Goal: Transaction & Acquisition: Purchase product/service

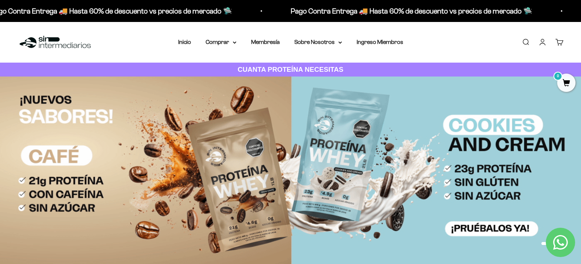
click at [542, 44] on link "Iniciar sesión" at bounding box center [542, 42] width 8 height 8
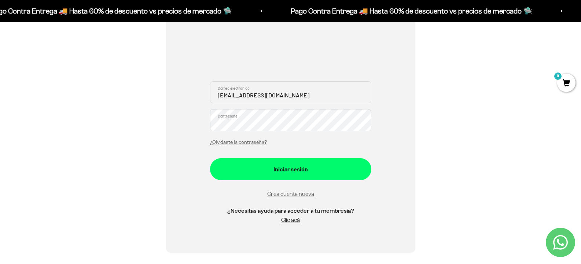
scroll to position [147, 0]
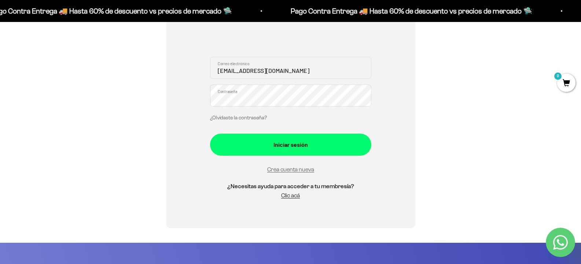
click at [240, 118] on link "¿Olvidaste la contraseña?" at bounding box center [238, 117] width 57 height 5
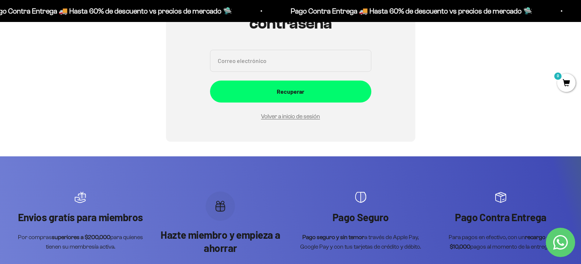
scroll to position [73, 0]
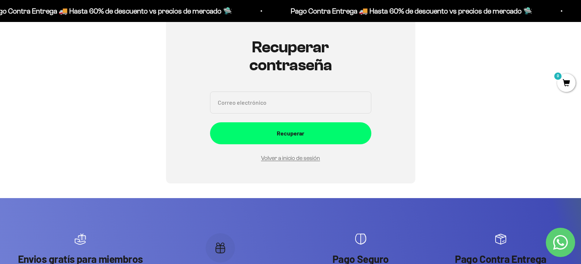
click at [246, 111] on input "Correo electrónico" at bounding box center [290, 103] width 161 height 22
type input "gabrielagove32@gmail.com"
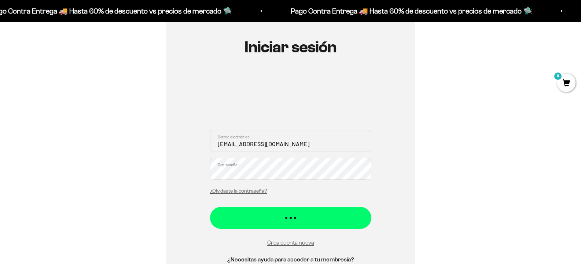
scroll to position [110, 0]
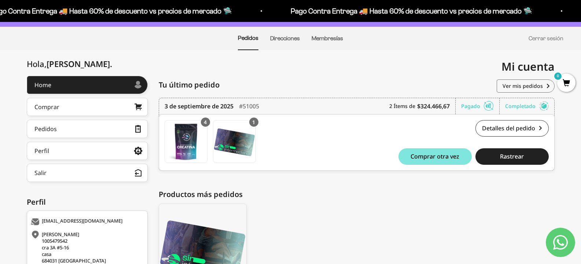
scroll to position [25, 0]
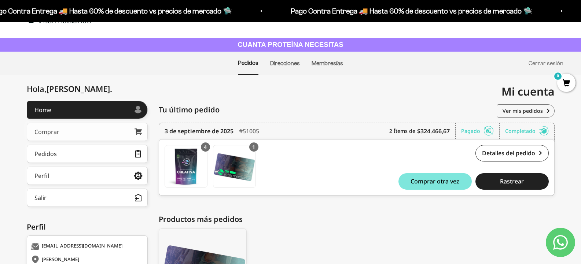
click at [54, 134] on div "Comprar" at bounding box center [46, 132] width 25 height 6
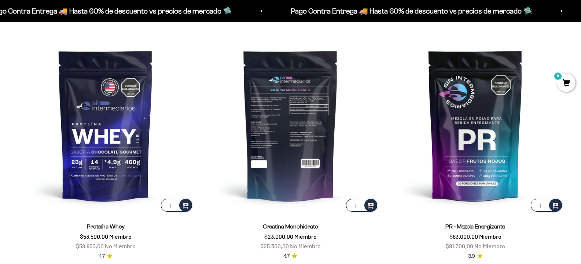
scroll to position [328, 0]
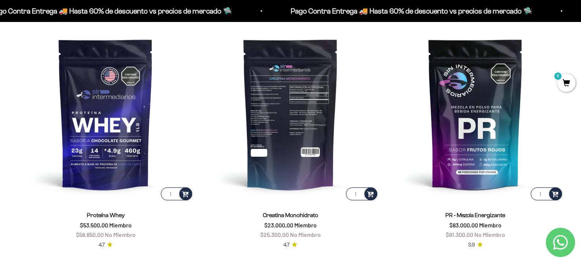
click at [297, 146] on img at bounding box center [290, 114] width 176 height 176
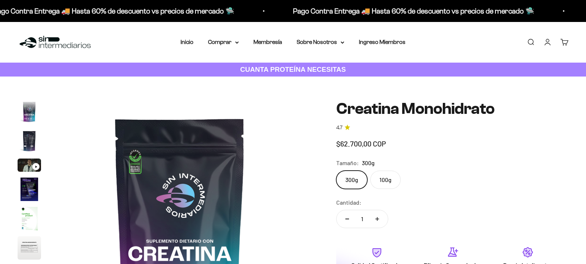
scroll to position [73, 0]
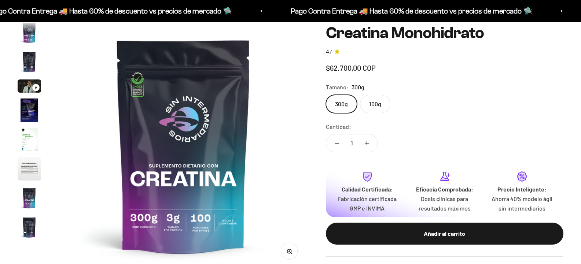
click at [372, 152] on button "Aumentar cantidad" at bounding box center [366, 143] width 21 height 18
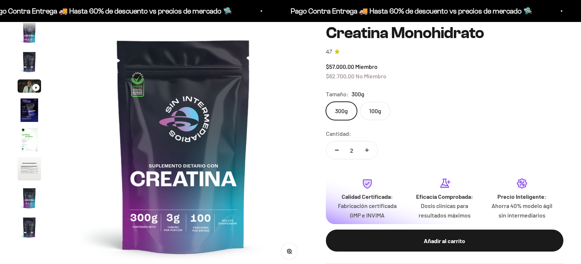
click at [372, 152] on button "Aumentar cantidad" at bounding box center [366, 150] width 21 height 18
type input "4"
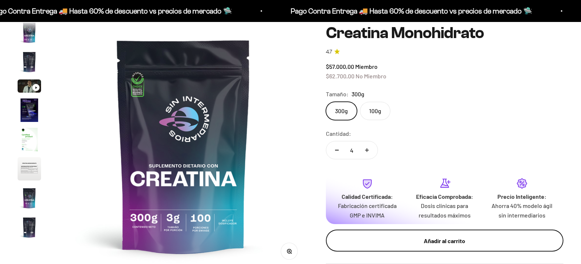
click at [434, 242] on div "Añadir al carrito" at bounding box center [444, 241] width 208 height 10
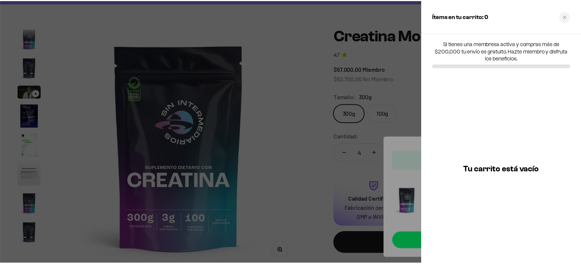
scroll to position [30, 0]
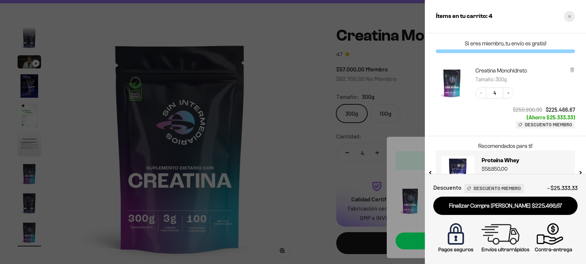
click at [569, 15] on icon "Close cart" at bounding box center [569, 16] width 3 height 3
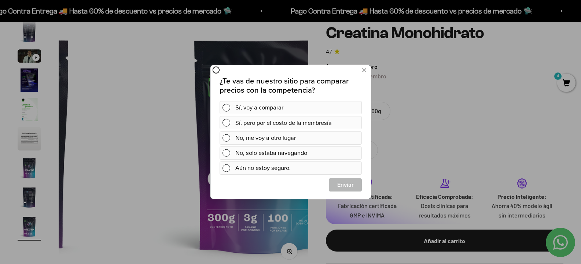
scroll to position [0, 0]
click at [366, 68] on button at bounding box center [364, 70] width 14 height 12
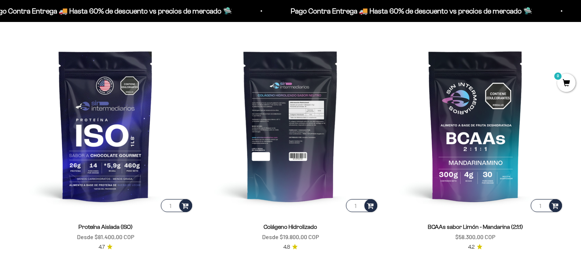
scroll to position [548, 0]
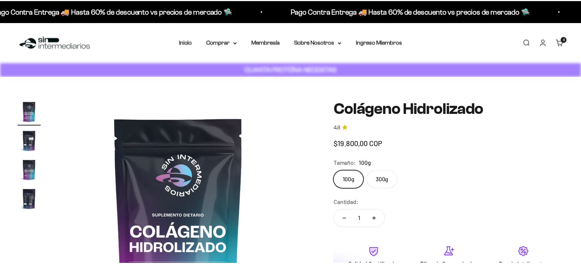
scroll to position [73, 0]
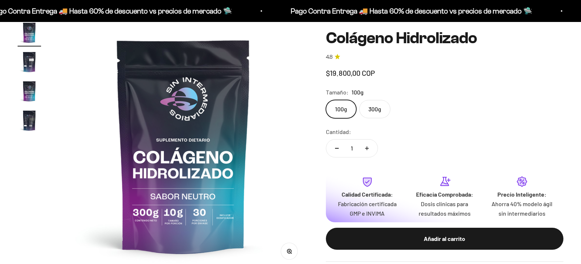
click at [385, 110] on label "300g" at bounding box center [374, 109] width 31 height 18
click at [326, 100] on input "300g" at bounding box center [325, 99] width 0 height 0
radio input "true"
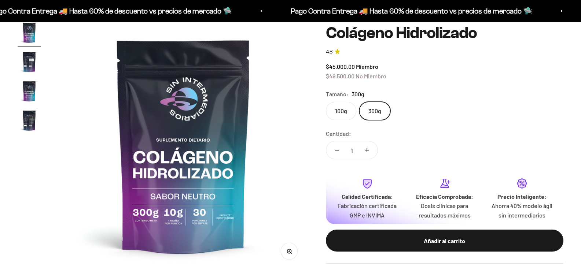
scroll to position [73, 0]
click at [369, 152] on icon "Aumentar cantidad" at bounding box center [367, 150] width 4 height 4
type input "2"
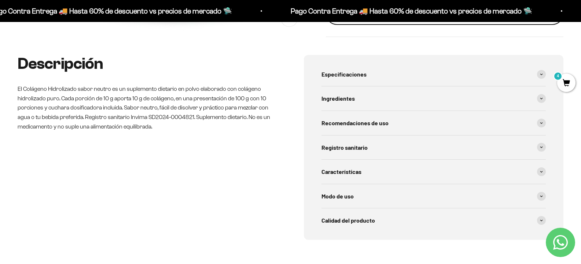
scroll to position [147, 0]
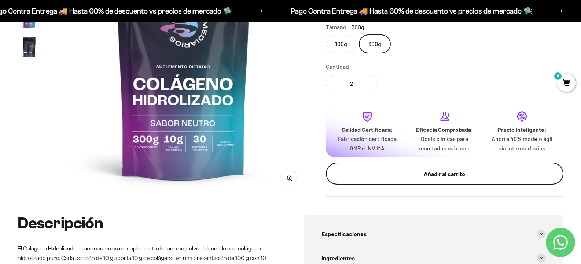
click at [416, 169] on div "Añadir al carrito" at bounding box center [444, 174] width 208 height 10
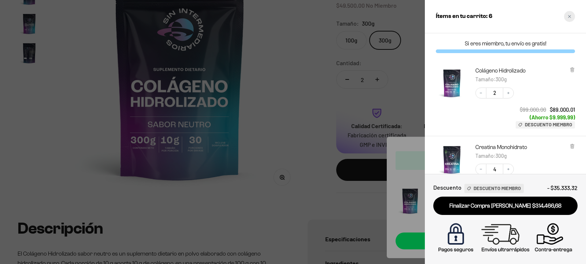
click at [573, 15] on div "Close cart" at bounding box center [569, 16] width 11 height 11
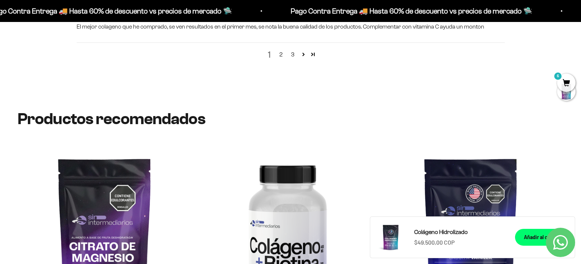
scroll to position [1172, 0]
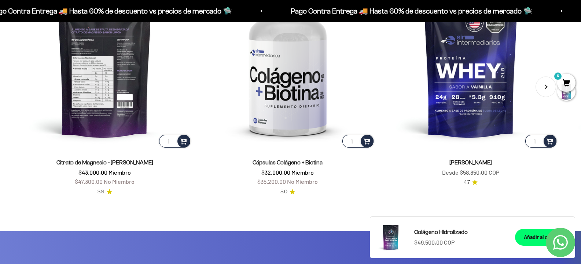
click at [109, 85] on img at bounding box center [105, 62] width 174 height 174
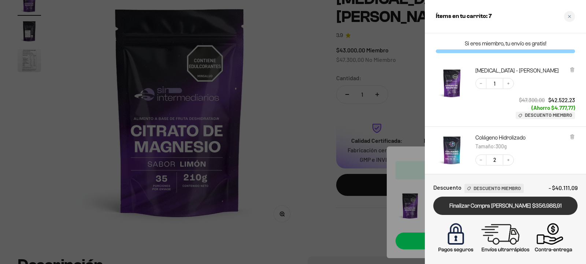
click at [524, 208] on link "Finalizar Compra Segura $356.988,91" at bounding box center [505, 206] width 144 height 19
